Goal: Navigation & Orientation: Find specific page/section

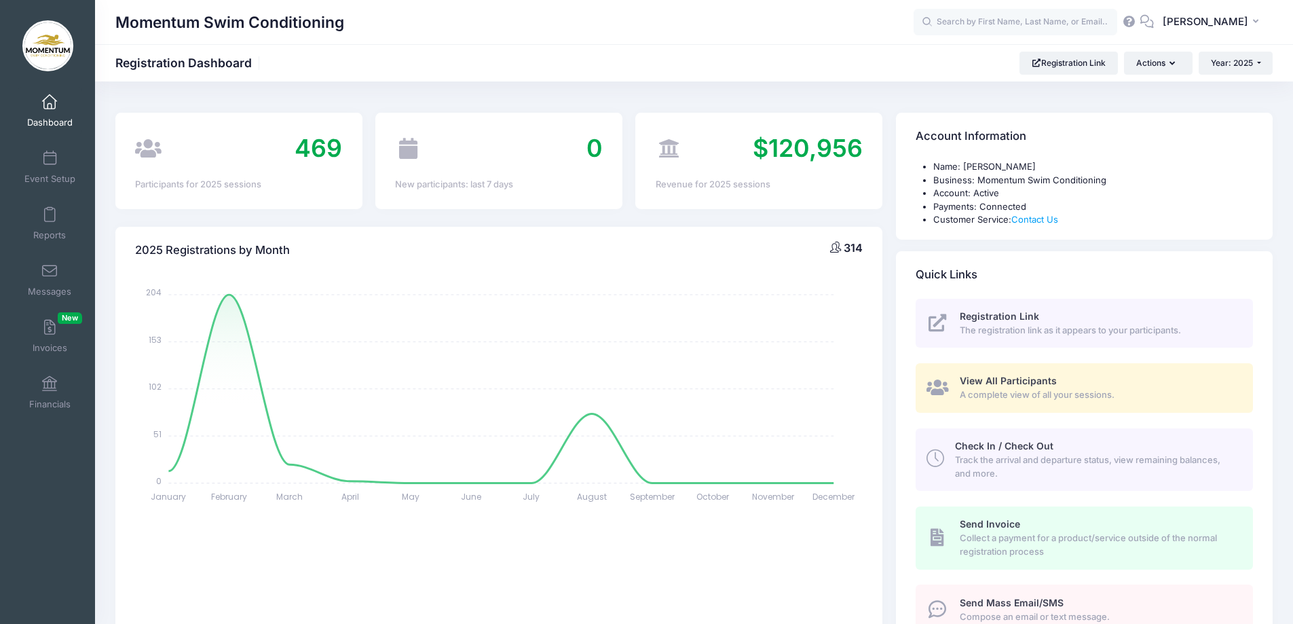
select select
click at [50, 282] on link "Messages" at bounding box center [50, 279] width 64 height 47
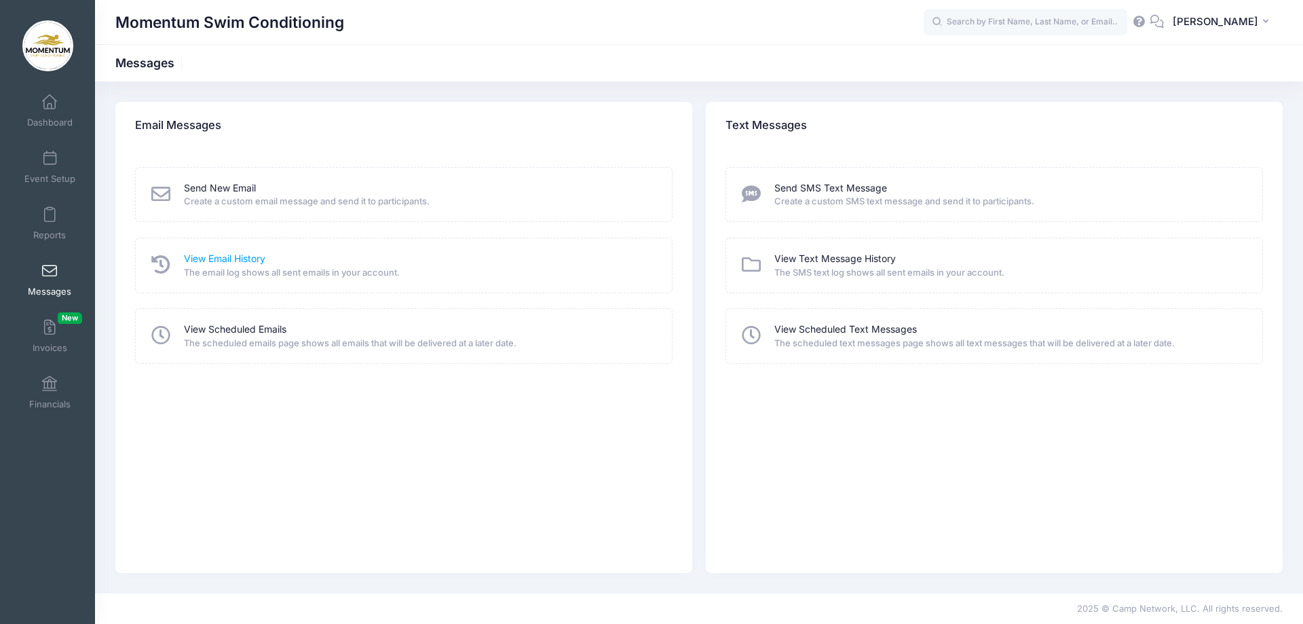
click at [219, 259] on link "View Email History" at bounding box center [224, 259] width 81 height 14
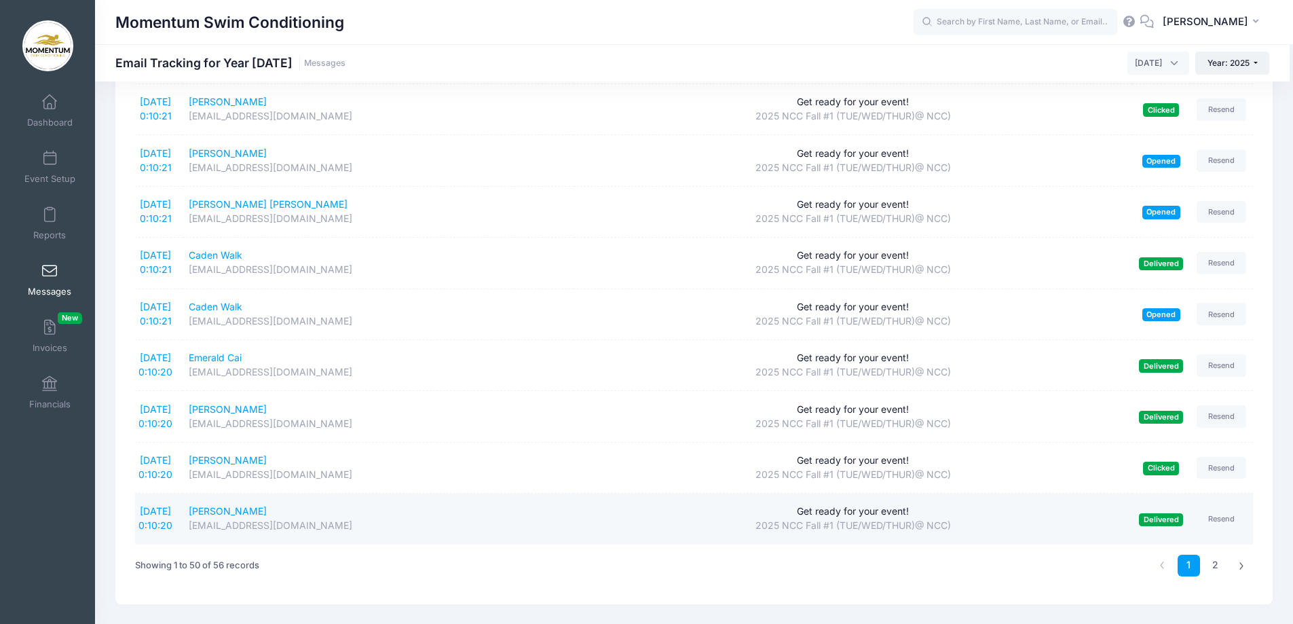
scroll to position [2223, 0]
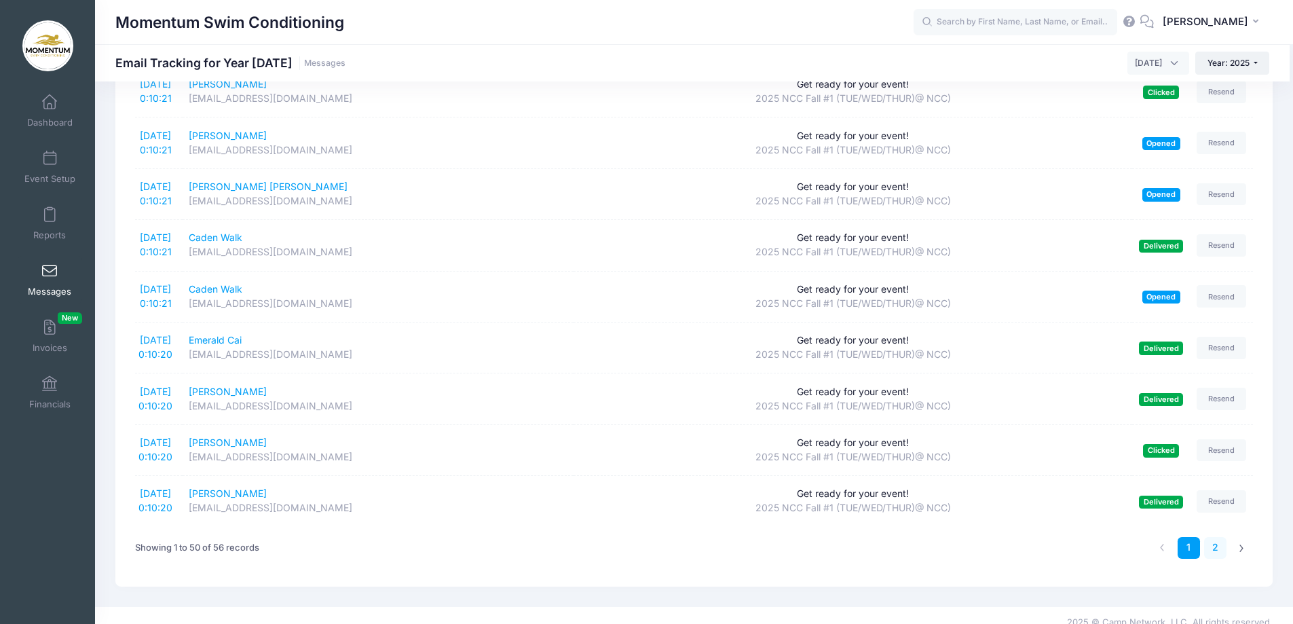
click at [1217, 537] on link "2" at bounding box center [1215, 548] width 22 height 22
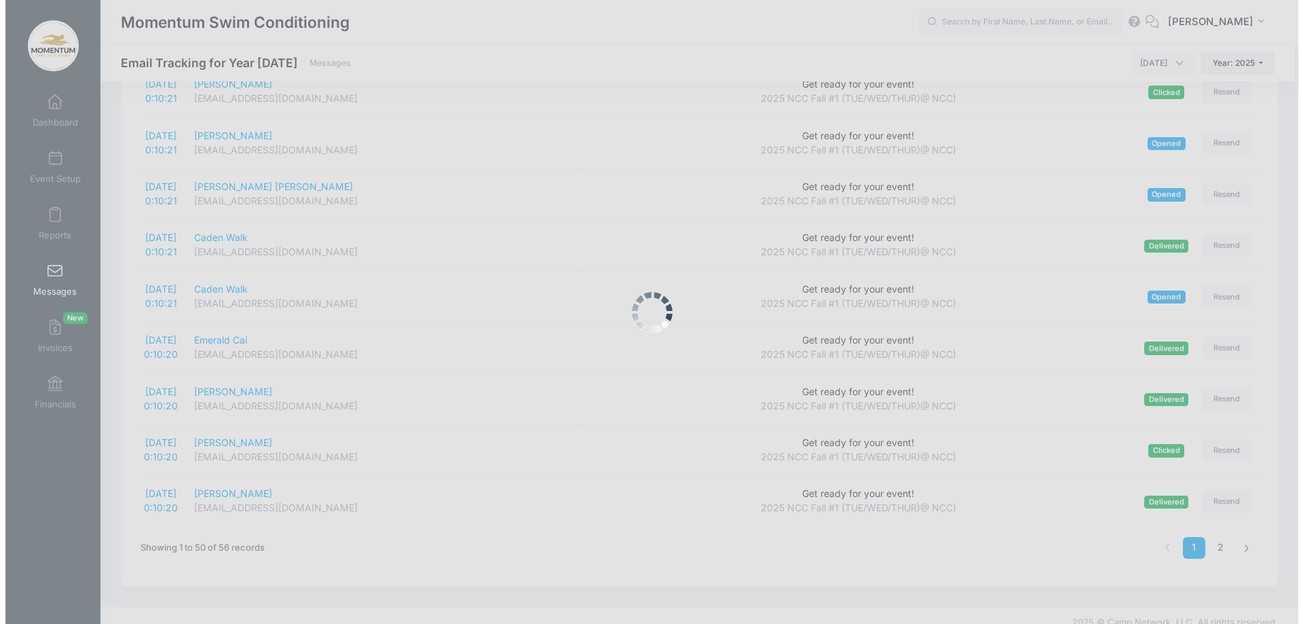
scroll to position [0, 0]
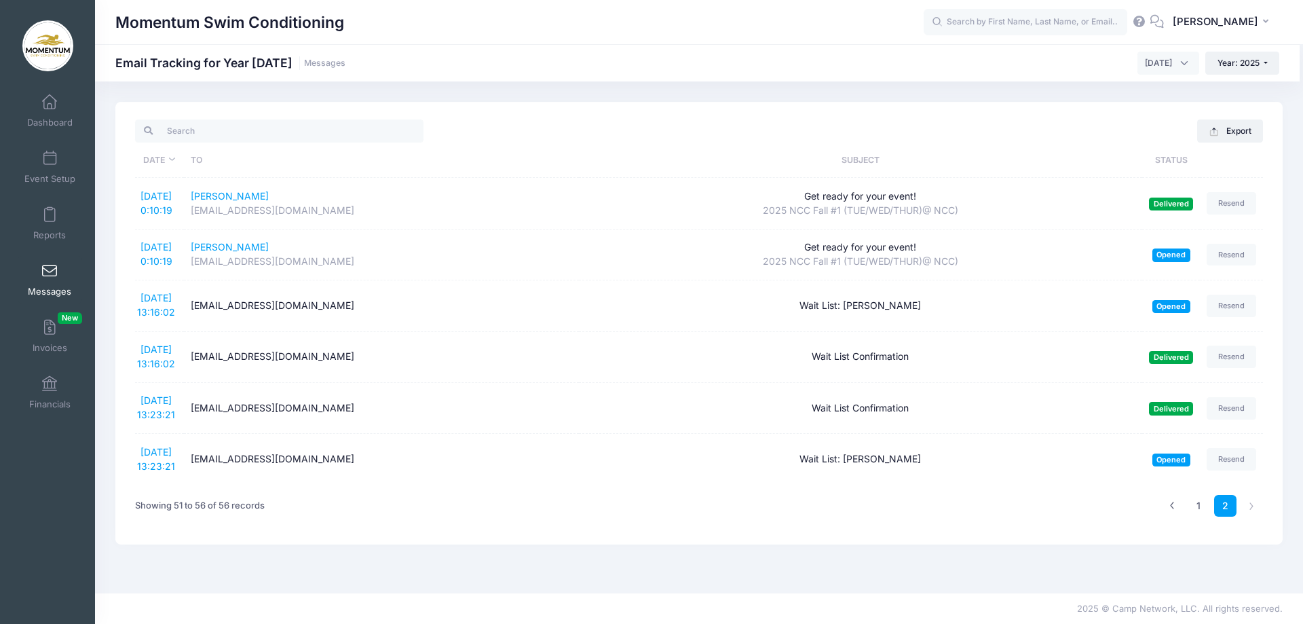
click at [41, 294] on span "Messages" at bounding box center [49, 292] width 43 height 12
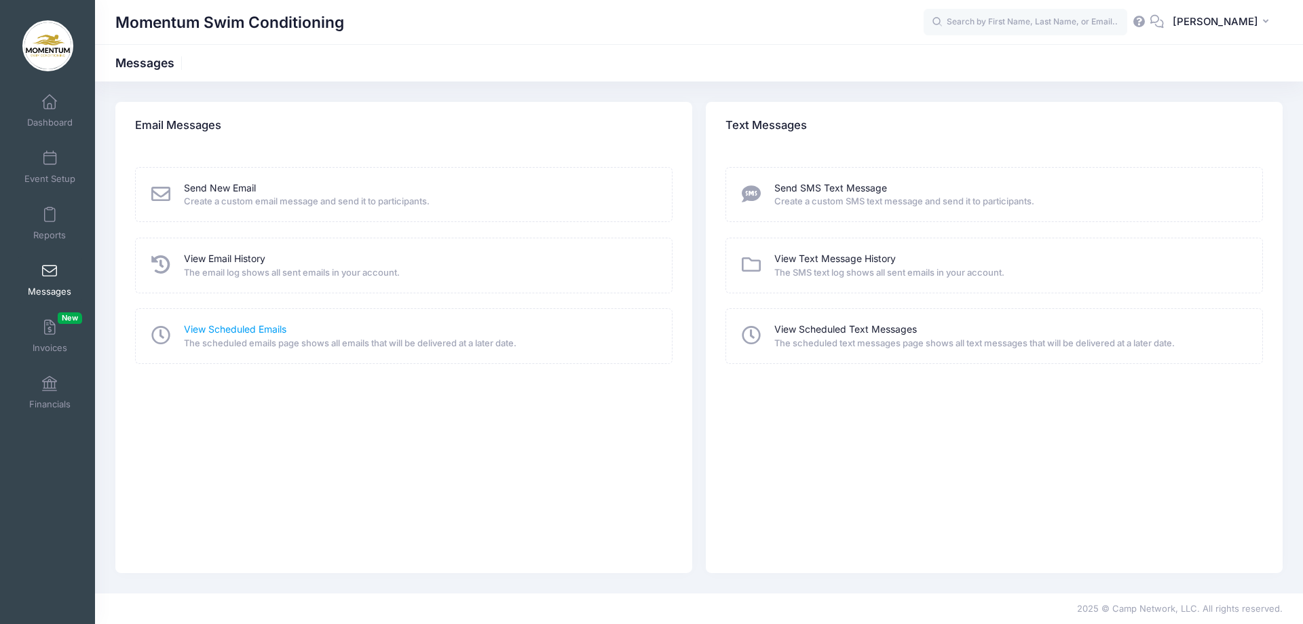
click at [271, 325] on link "View Scheduled Emails" at bounding box center [235, 329] width 102 height 14
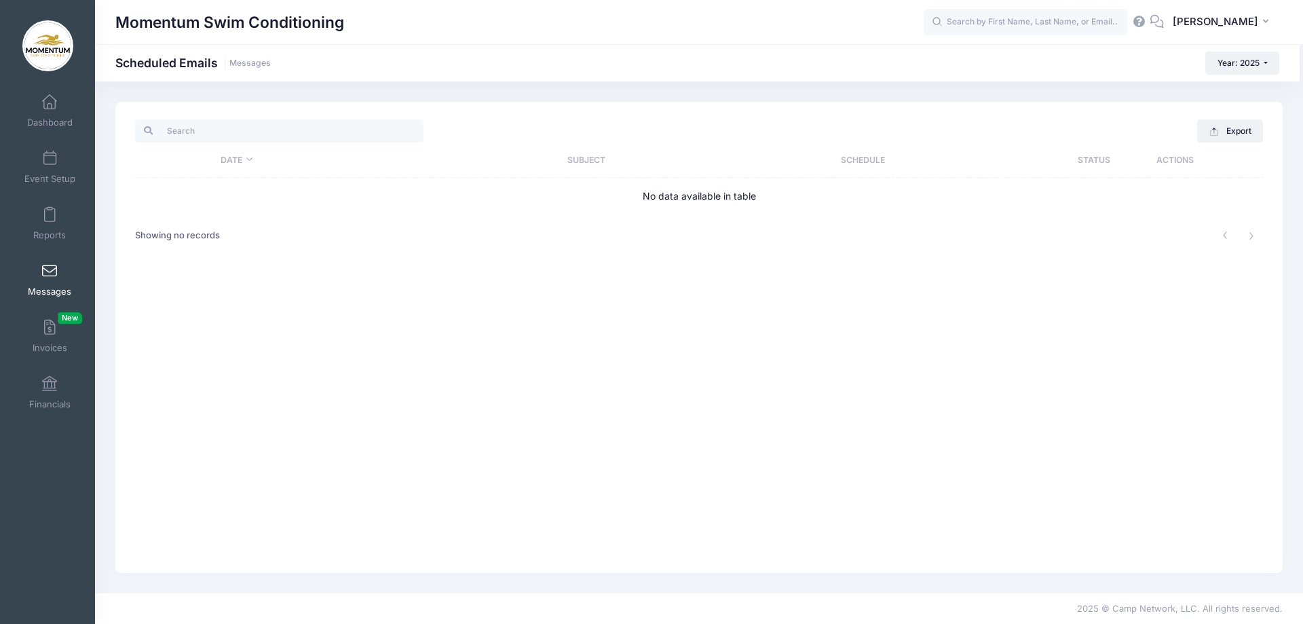
click at [50, 278] on span at bounding box center [50, 271] width 0 height 15
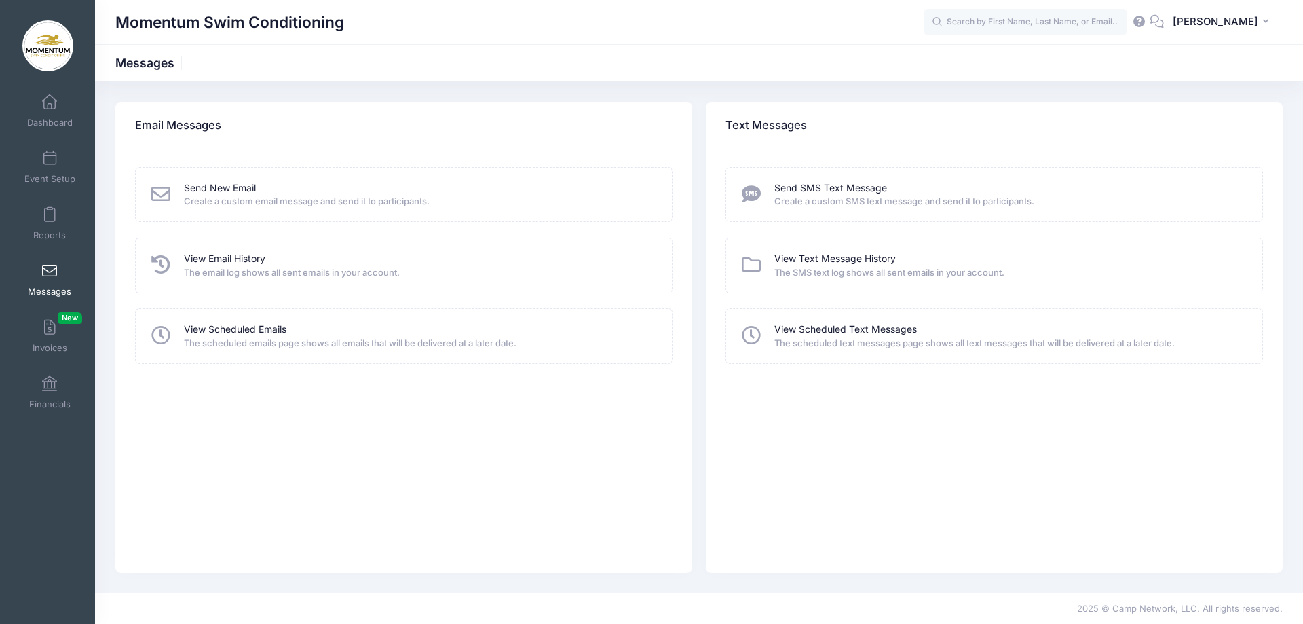
click at [157, 333] on icon at bounding box center [161, 335] width 24 height 19
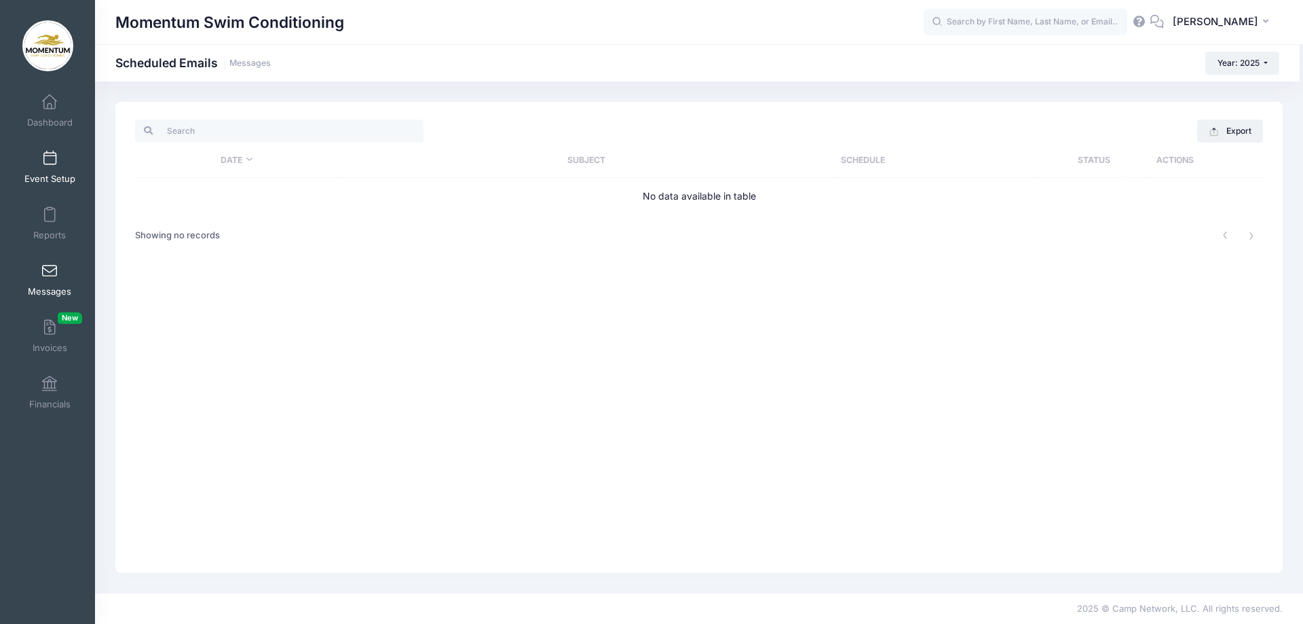
click at [42, 177] on span "Event Setup" at bounding box center [49, 179] width 51 height 12
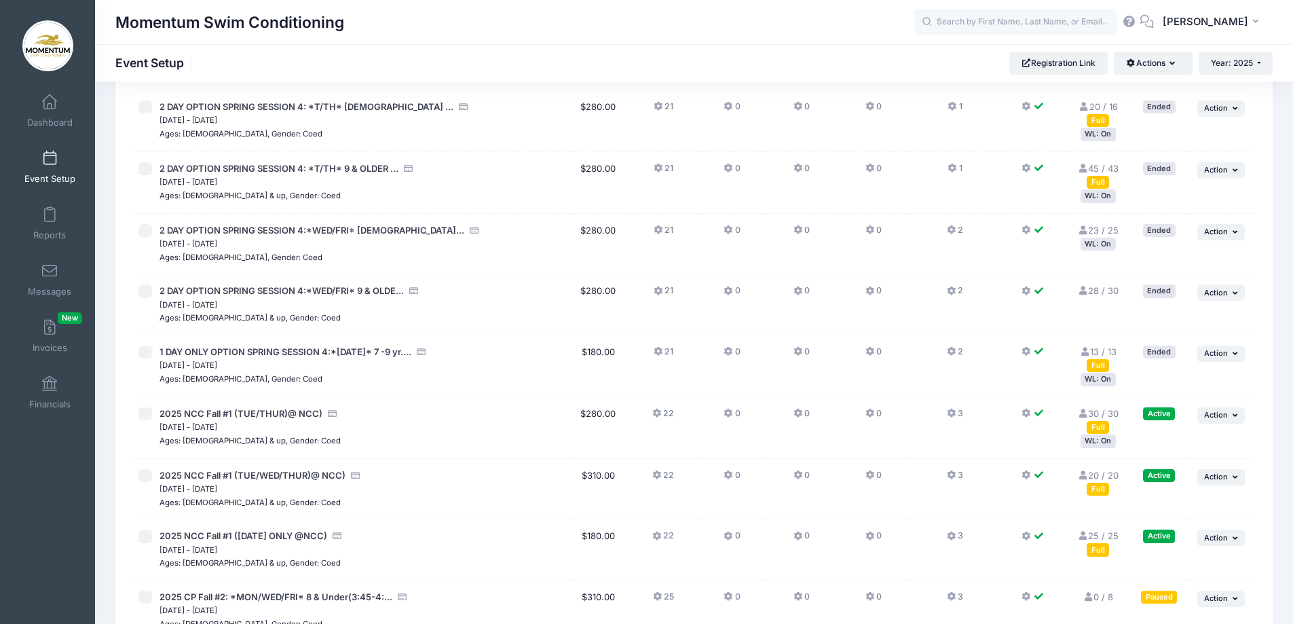
scroll to position [882, 0]
